Goal: Contribute content: Add original content to the website for others to see

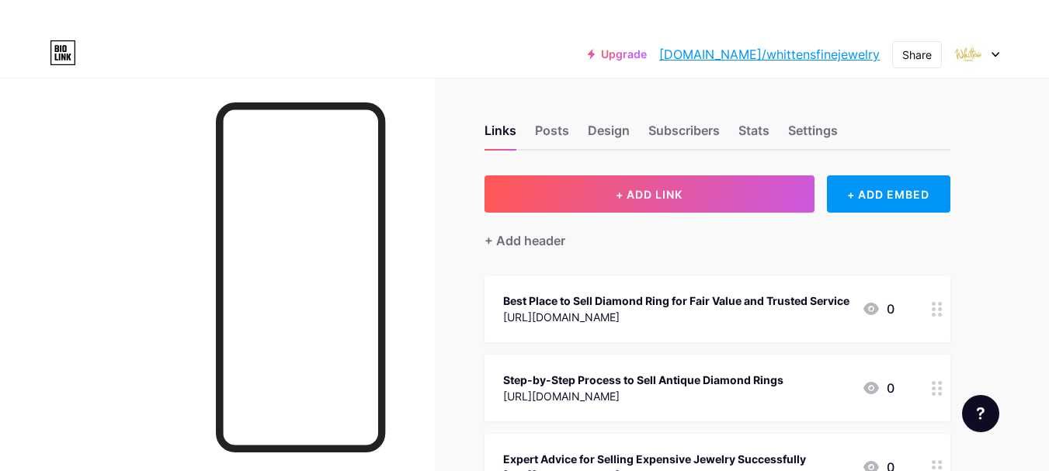
click at [639, 213] on div "+ Add header" at bounding box center [718, 232] width 466 height 38
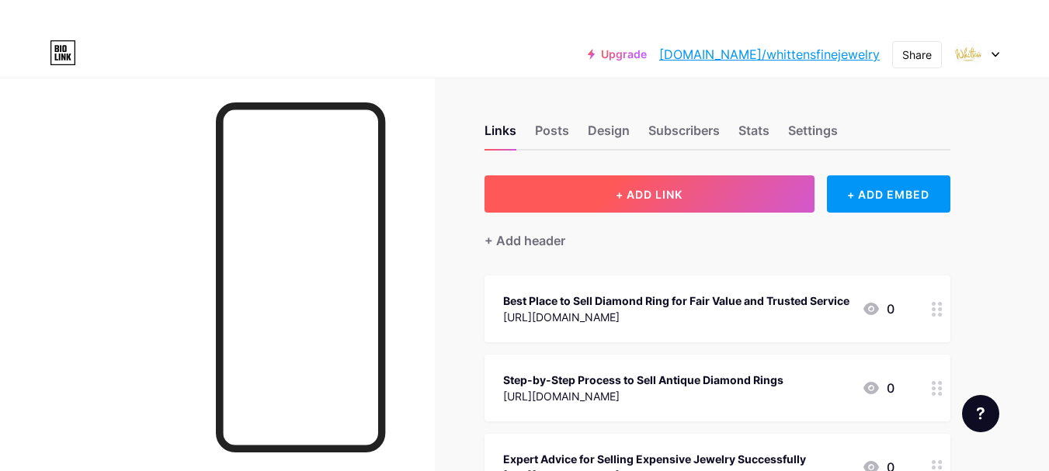
click at [646, 193] on span "+ ADD LINK" at bounding box center [649, 194] width 67 height 13
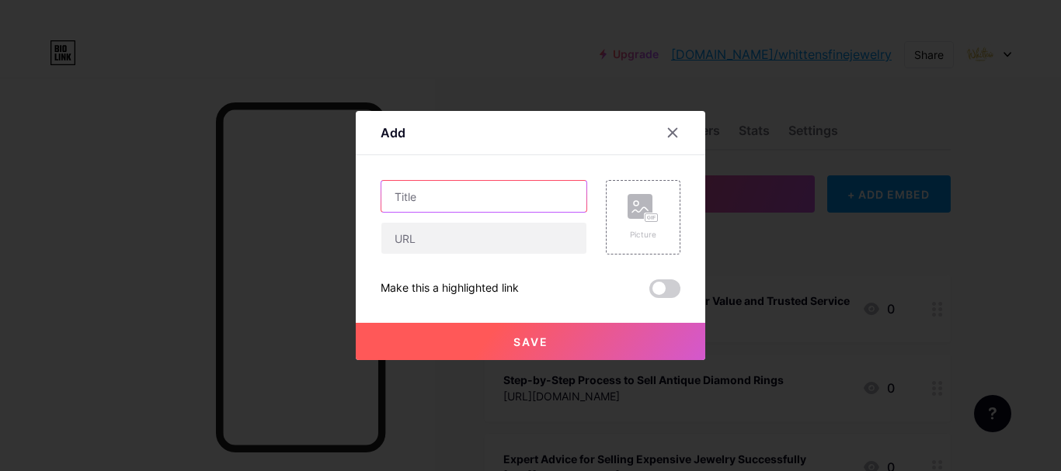
click at [427, 200] on input "text" at bounding box center [483, 196] width 205 height 31
paste input "Expert Advice on How to Sell Used Jewelry with Confidence"
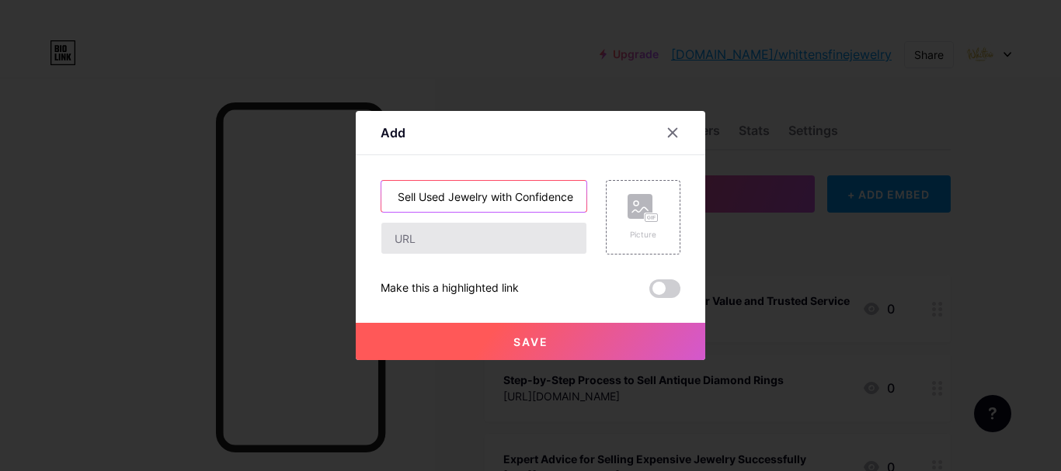
type input "Expert Advice on How to Sell Used Jewelry with Confidence"
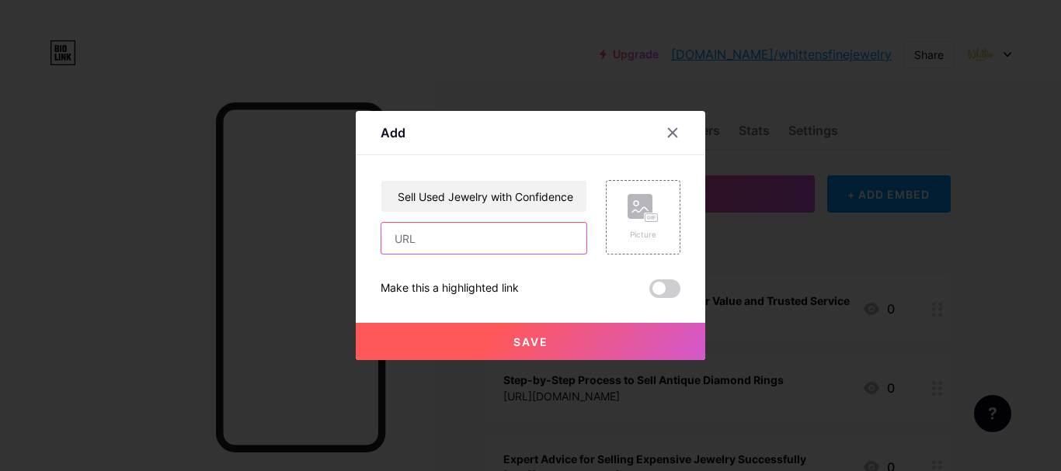
drag, startPoint x: 455, startPoint y: 242, endPoint x: 0, endPoint y: 62, distance: 489.1
click at [455, 242] on input "text" at bounding box center [483, 238] width 205 height 31
paste input "[URL][DOMAIN_NAME]"
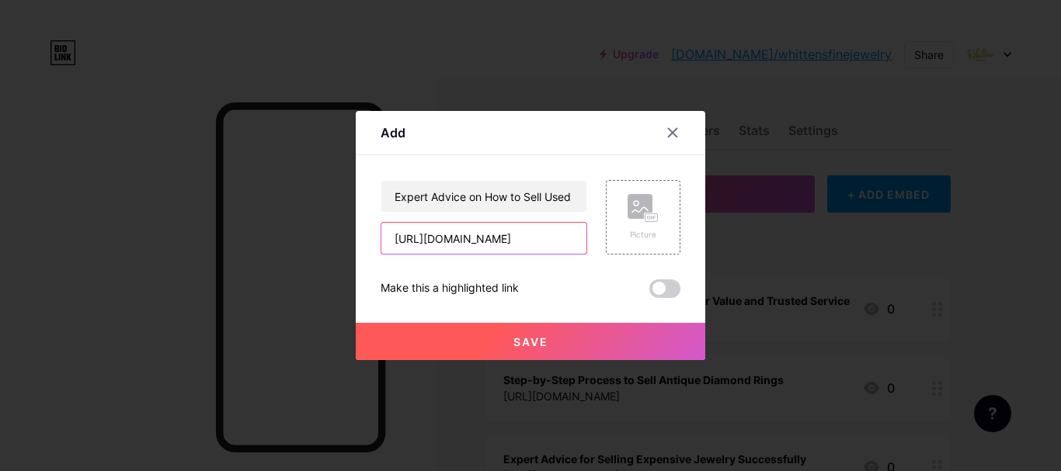
type input "[URL][DOMAIN_NAME]"
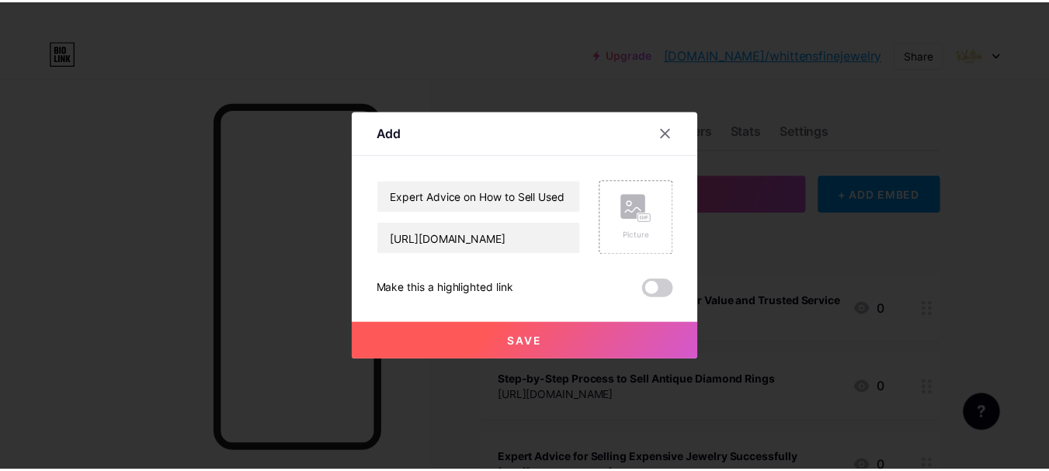
scroll to position [0, 0]
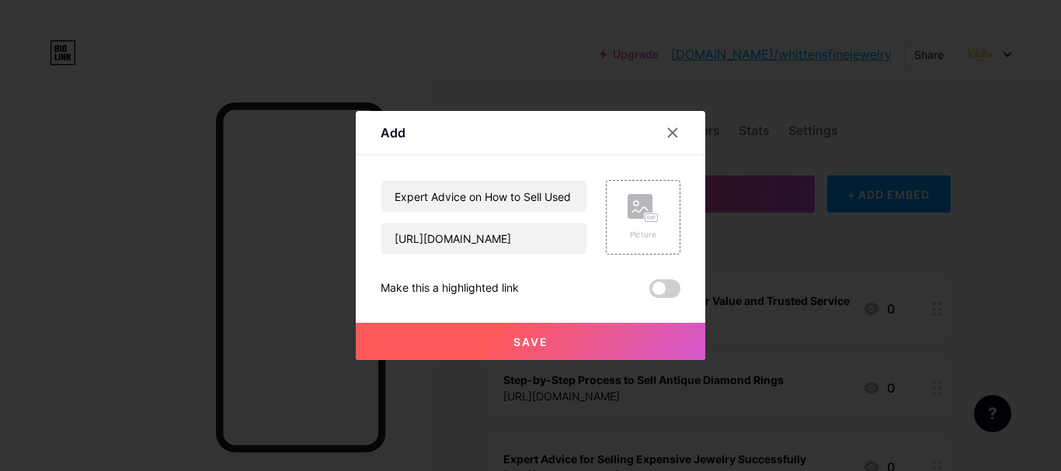
click at [659, 283] on span at bounding box center [664, 289] width 31 height 19
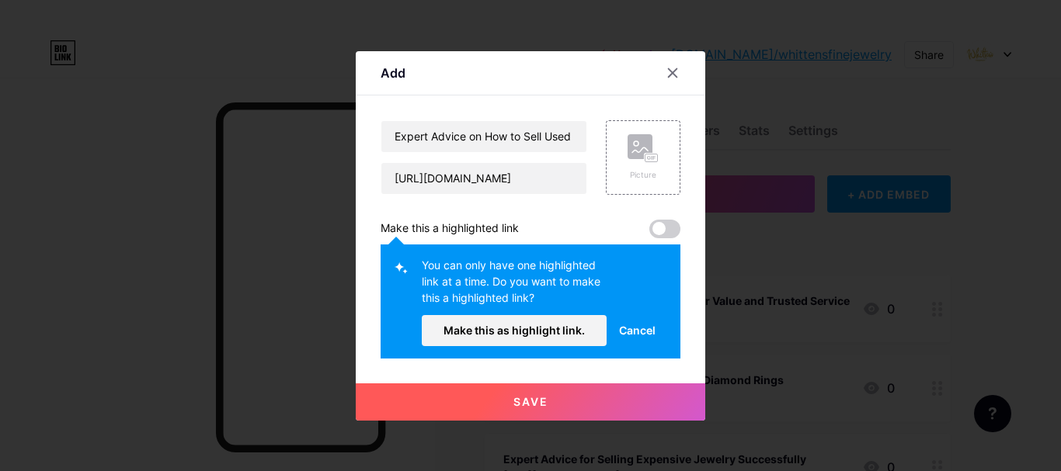
click at [631, 334] on span "Cancel" at bounding box center [637, 330] width 36 height 16
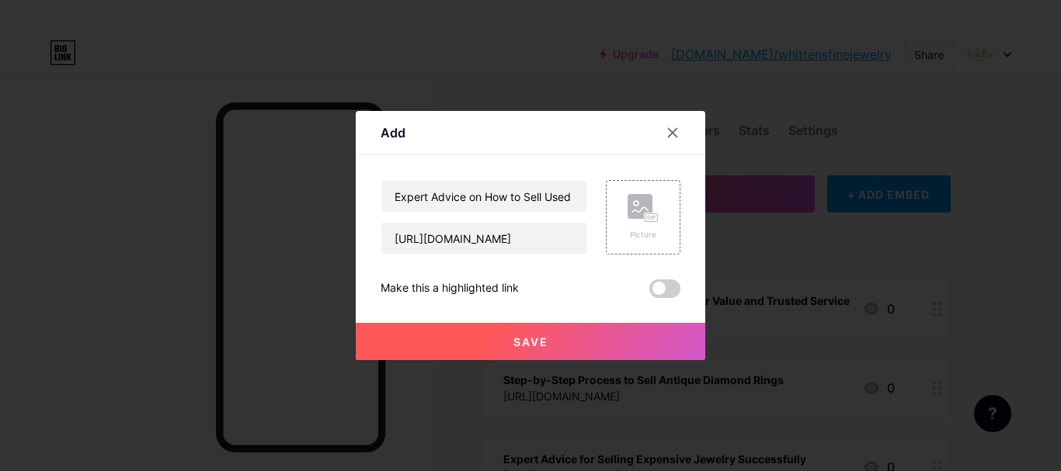
click at [662, 300] on div "Save" at bounding box center [530, 329] width 349 height 62
click at [669, 287] on span at bounding box center [664, 289] width 31 height 19
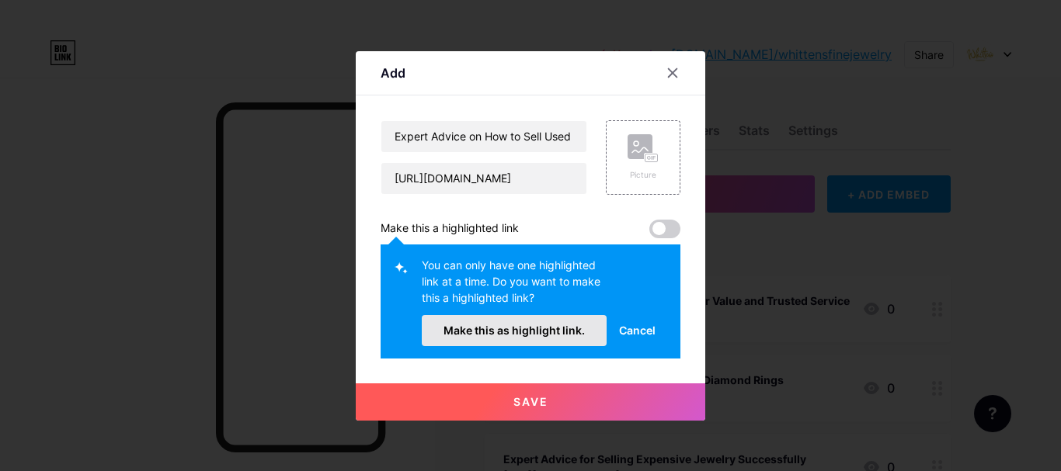
click at [566, 329] on span "Make this as highlight link." at bounding box center [513, 330] width 141 height 13
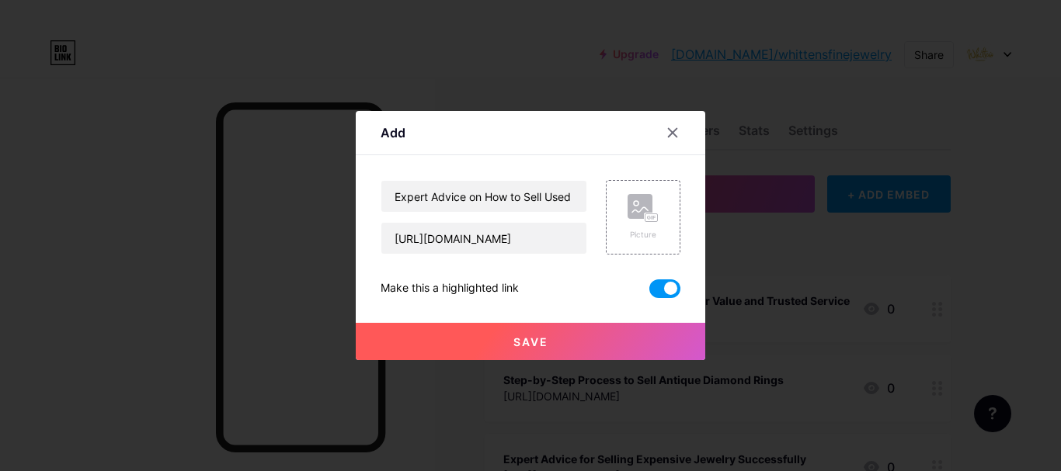
click at [579, 349] on button "Save" at bounding box center [530, 341] width 349 height 37
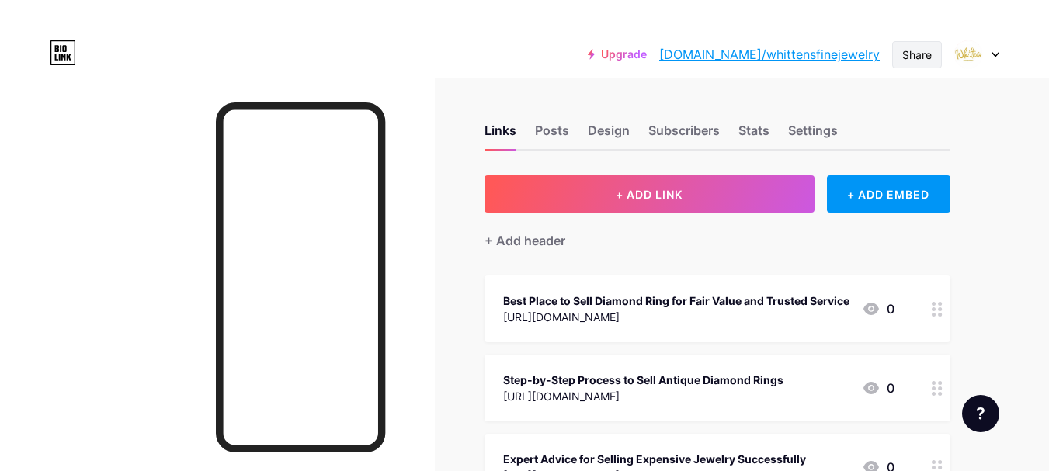
click at [918, 51] on div "Share" at bounding box center [917, 55] width 30 height 16
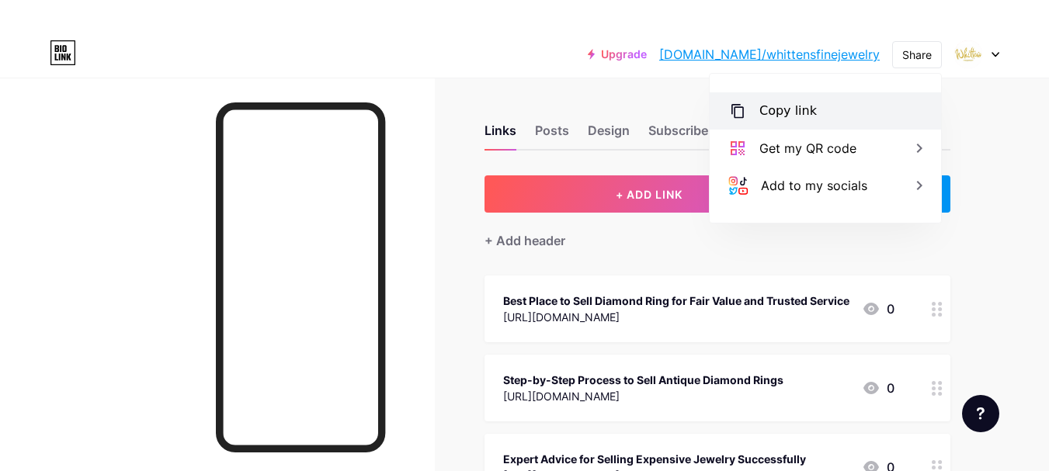
click at [802, 117] on div "Copy link" at bounding box center [787, 111] width 57 height 19
